Goal: Task Accomplishment & Management: Manage account settings

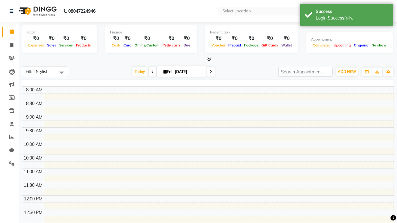
select select "en"
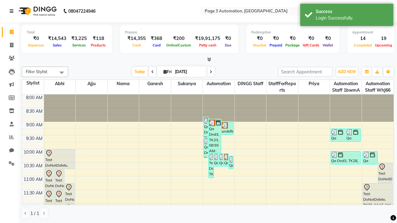
click at [13, 11] on icon at bounding box center [12, 11] width 4 height 4
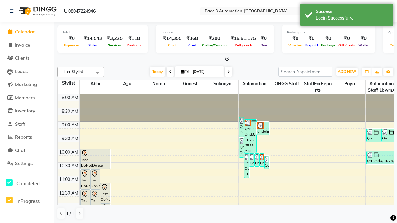
click at [27, 164] on span "Settings" at bounding box center [24, 164] width 18 height 6
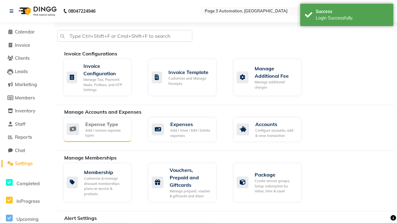
click at [106, 124] on div "Expense Type" at bounding box center [105, 124] width 41 height 7
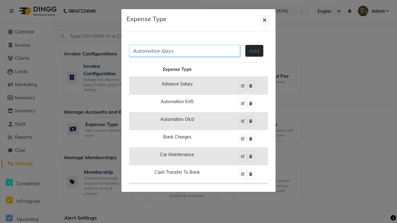
type input "Automation Qayv"
click at [254, 51] on span "Add" at bounding box center [254, 51] width 10 height 6
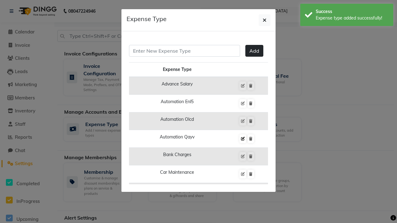
click at [346, 16] on div "Expense type added successfully!" at bounding box center [351, 18] width 73 height 7
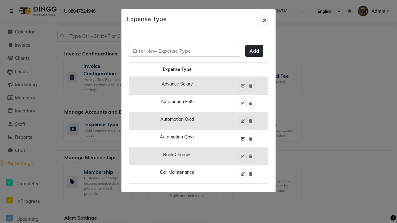
click at [242, 139] on icon at bounding box center [243, 139] width 4 height 4
type input "Automation Qayv"
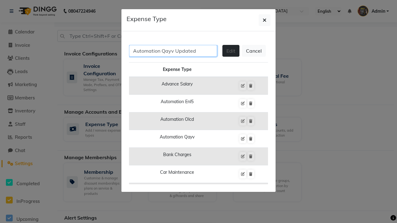
type input "Automation Qayv Updated"
click at [231, 51] on span "Edit" at bounding box center [230, 51] width 9 height 6
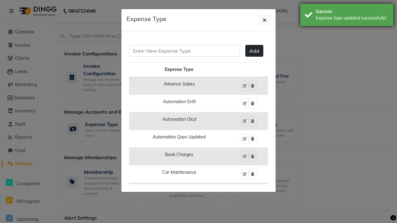
click at [346, 16] on div "Expense type updated successfully!" at bounding box center [351, 18] width 73 height 7
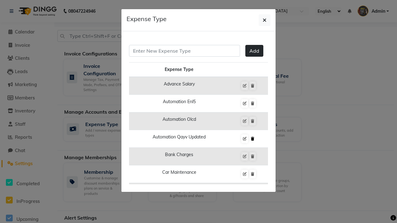
click at [252, 139] on icon at bounding box center [252, 139] width 3 height 4
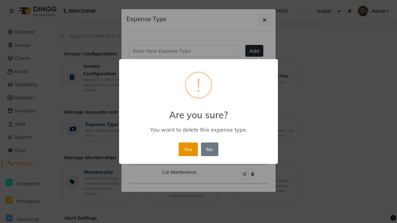
click at [188, 149] on button "Yes" at bounding box center [187, 150] width 19 height 14
